Goal: Check status: Check status

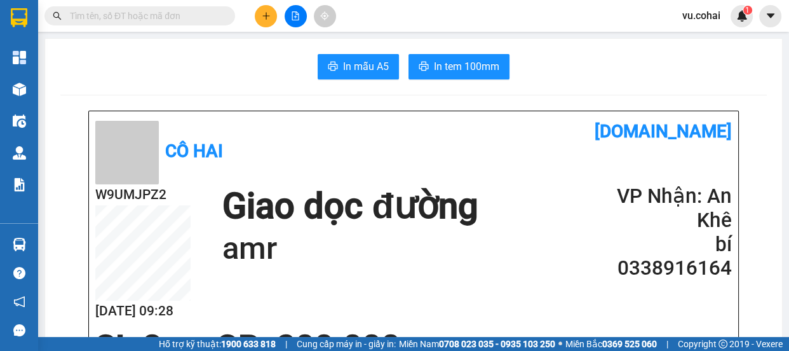
click at [187, 16] on input "text" at bounding box center [145, 16] width 150 height 14
click at [178, 22] on input "text" at bounding box center [145, 16] width 150 height 14
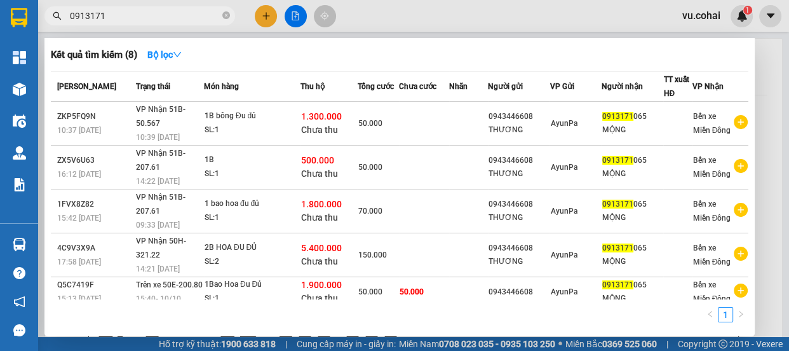
click at [138, 16] on input "0913171" at bounding box center [145, 16] width 150 height 14
type input "0913171065"
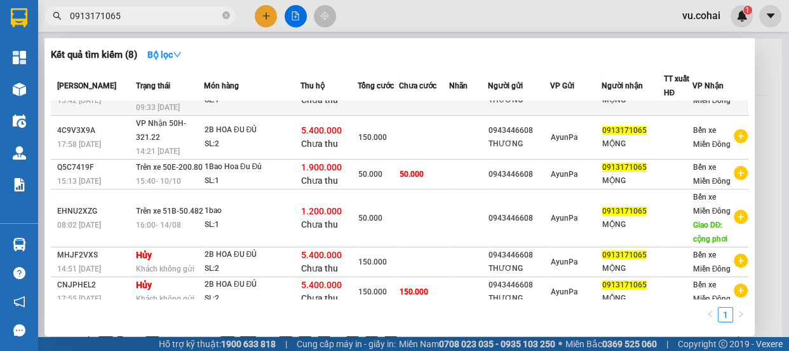
scroll to position [123, 0]
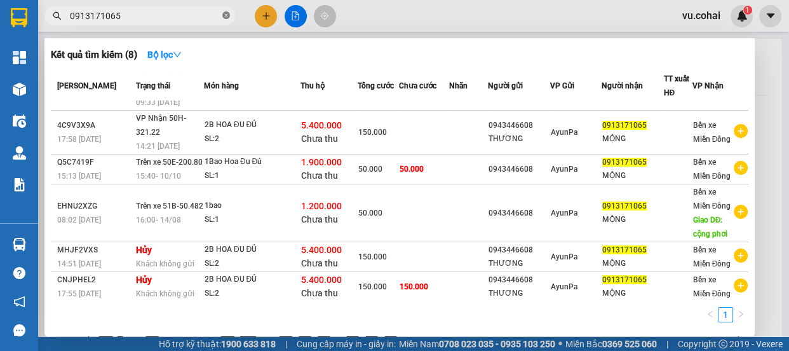
click at [224, 17] on icon "close-circle" at bounding box center [226, 15] width 8 height 8
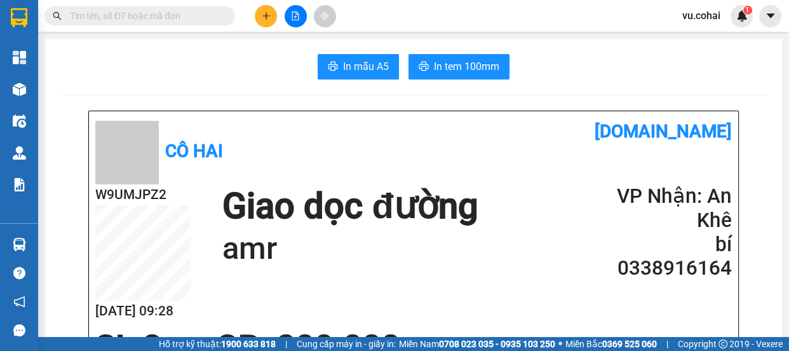
click at [182, 13] on input "text" at bounding box center [145, 16] width 150 height 14
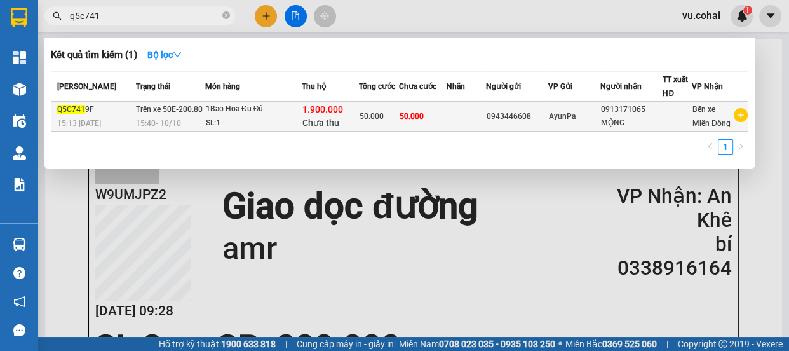
type input "q5c741"
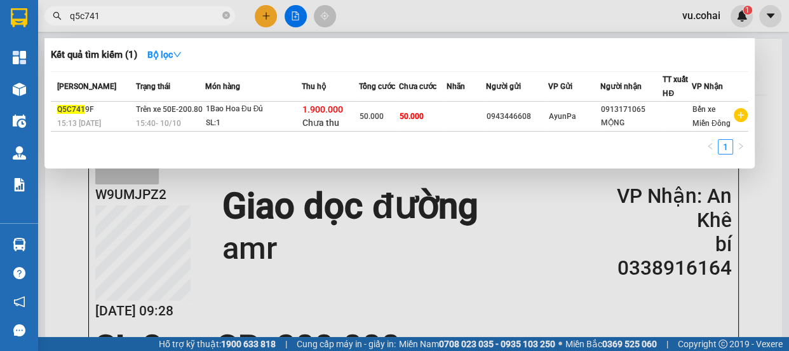
click at [469, 121] on td at bounding box center [465, 117] width 39 height 30
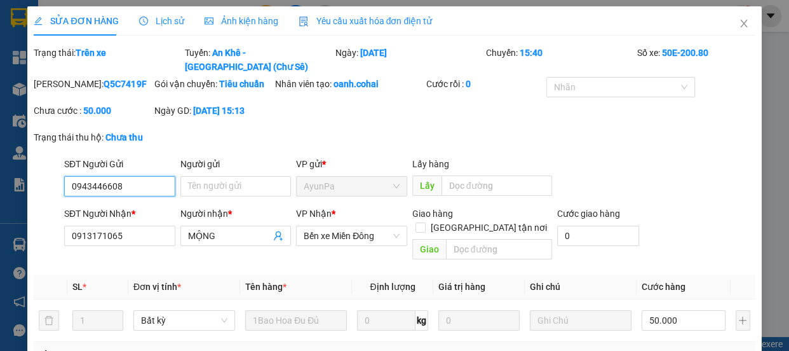
type input "0943446608"
type input "0913171065"
type input "MỘNG"
type input "1.900.000"
type input "0"
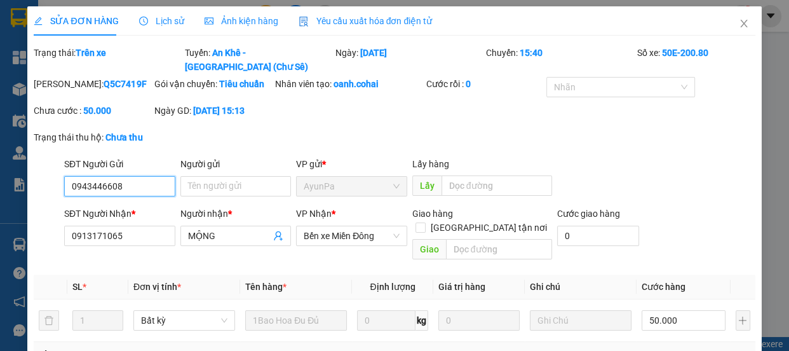
type input "50.000"
click at [170, 22] on span "Lịch sử" at bounding box center [161, 21] width 45 height 10
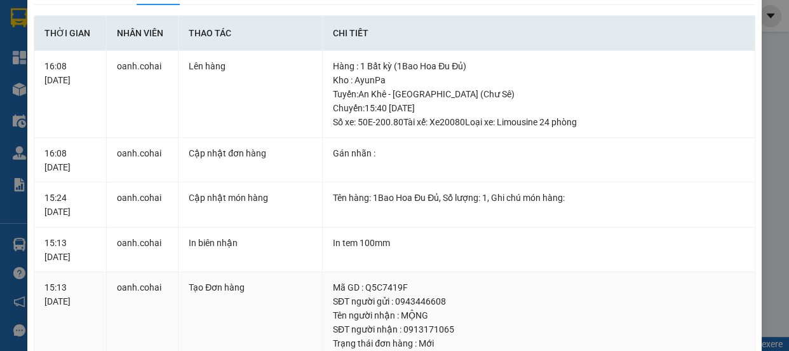
scroll to position [29, 0]
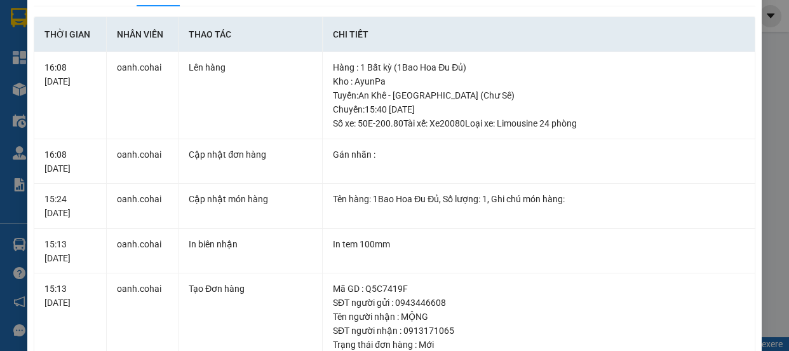
click at [768, 40] on div "SỬA ĐƠN HÀNG Lịch sử Ảnh kiện hàng Yêu cầu xuất hóa đơn điện tử Total Paid Fee …" at bounding box center [394, 175] width 789 height 351
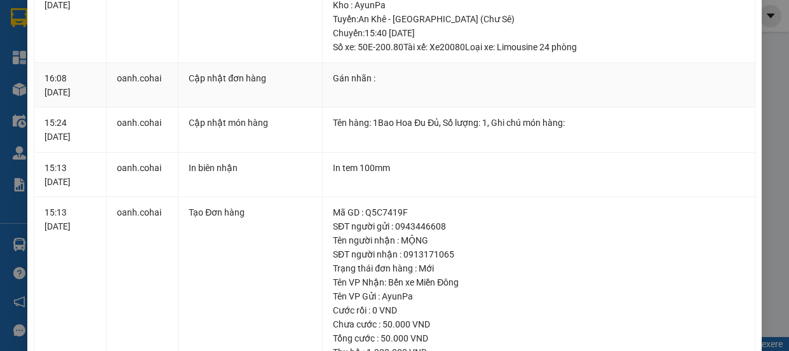
scroll to position [0, 0]
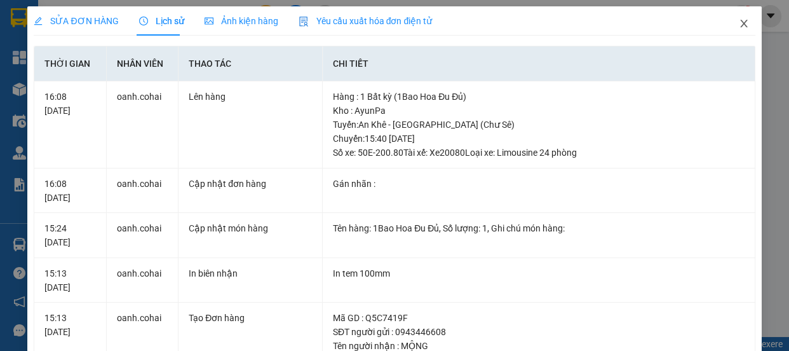
click at [738, 27] on span "Close" at bounding box center [744, 24] width 36 height 36
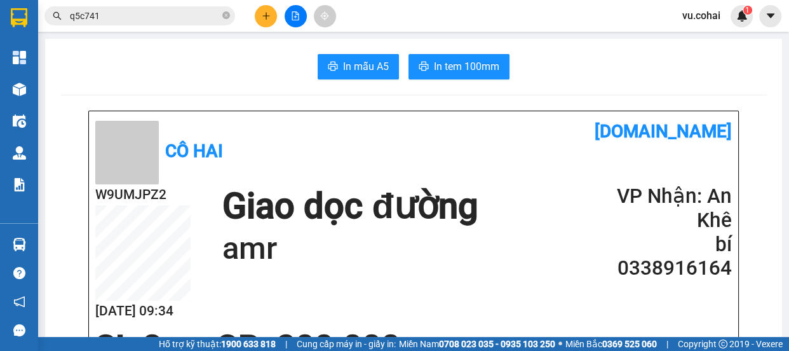
click at [292, 21] on button at bounding box center [296, 16] width 22 height 22
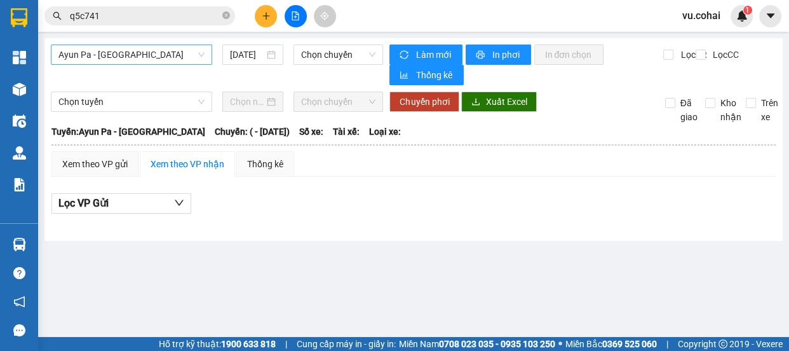
click at [137, 52] on span "Ayun Pa - Sài Gòn" at bounding box center [131, 54] width 146 height 19
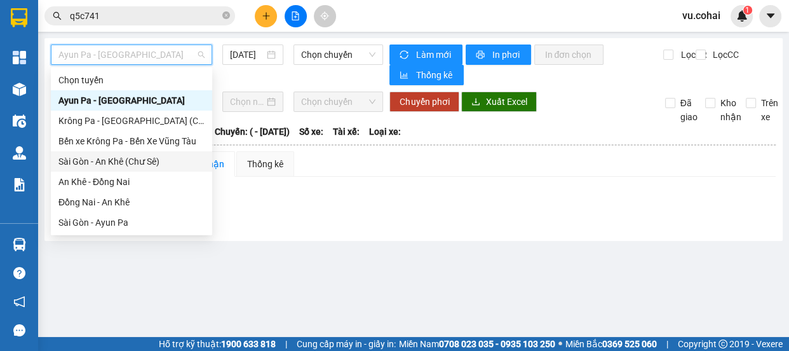
scroll to position [173, 0]
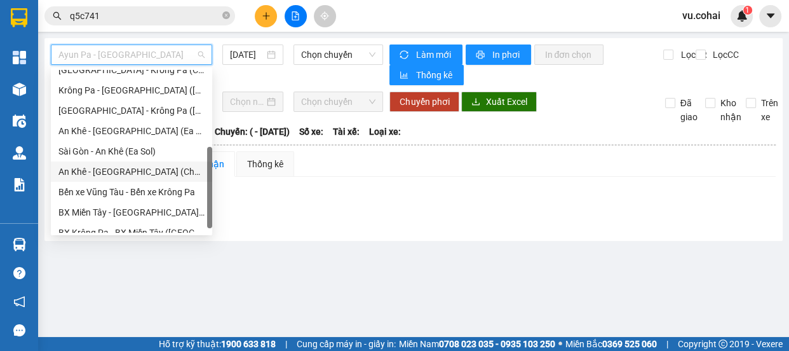
click at [133, 173] on div "An Khê - Sài Gòn (Chư Sê)" at bounding box center [131, 171] width 146 height 14
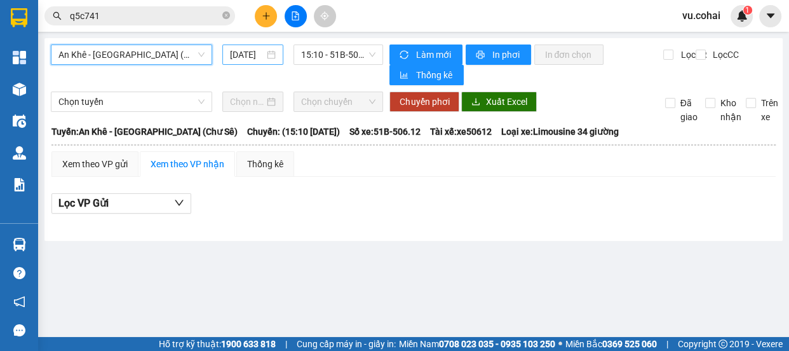
click at [239, 48] on input "11/10/2025" at bounding box center [247, 55] width 34 height 14
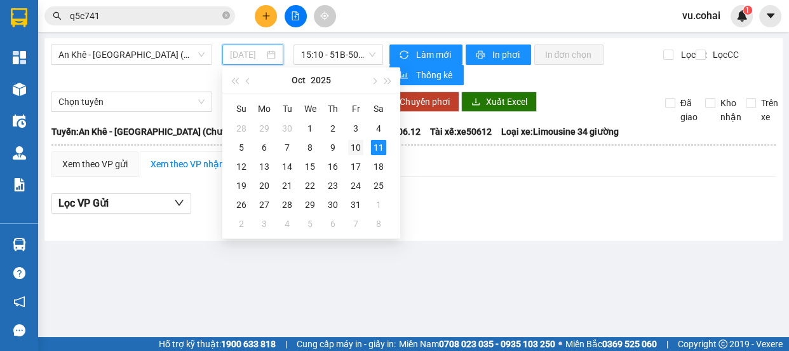
click at [356, 150] on div "10" at bounding box center [355, 147] width 15 height 15
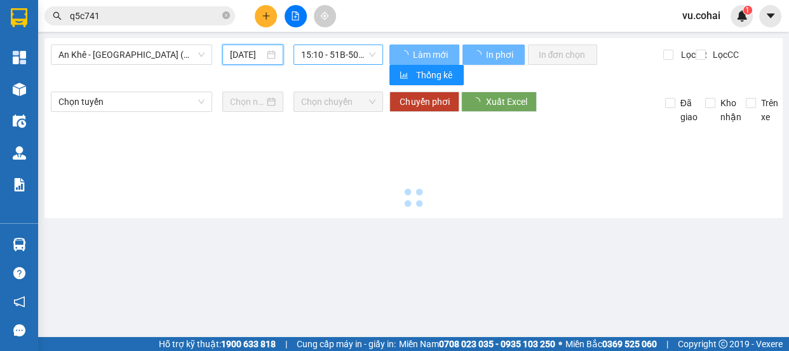
type input "10/10/2025"
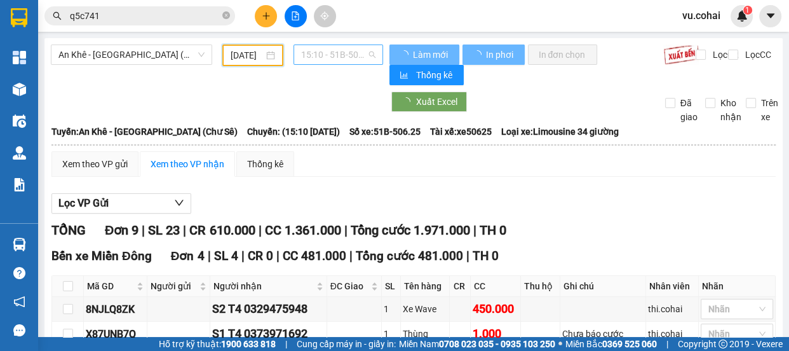
click at [332, 54] on span "15:10 - 51B-506.25" at bounding box center [338, 54] width 74 height 19
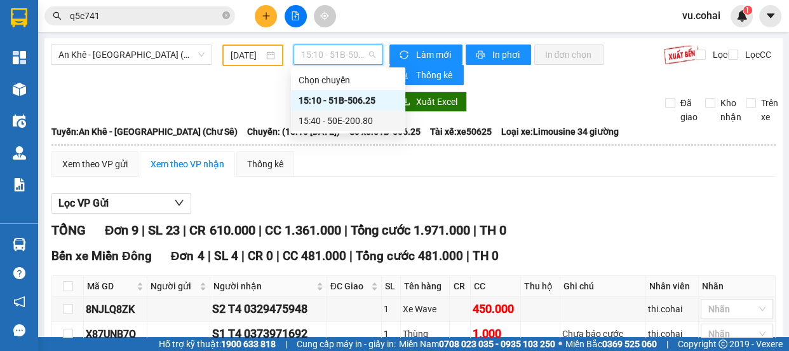
click at [347, 119] on div "15:40 - 50E-200.80" at bounding box center [347, 121] width 99 height 14
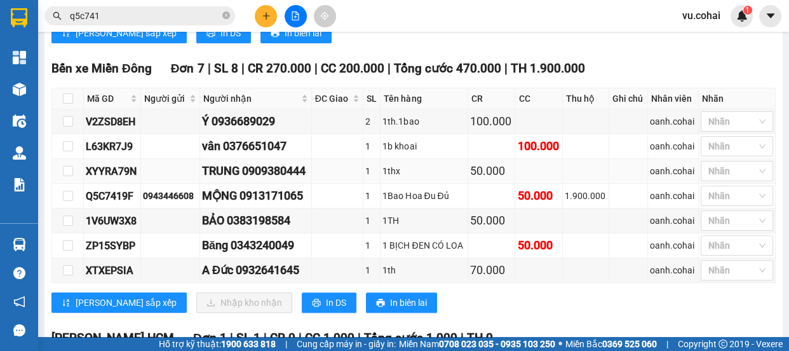
scroll to position [346, 0]
